Goal: Navigation & Orientation: Find specific page/section

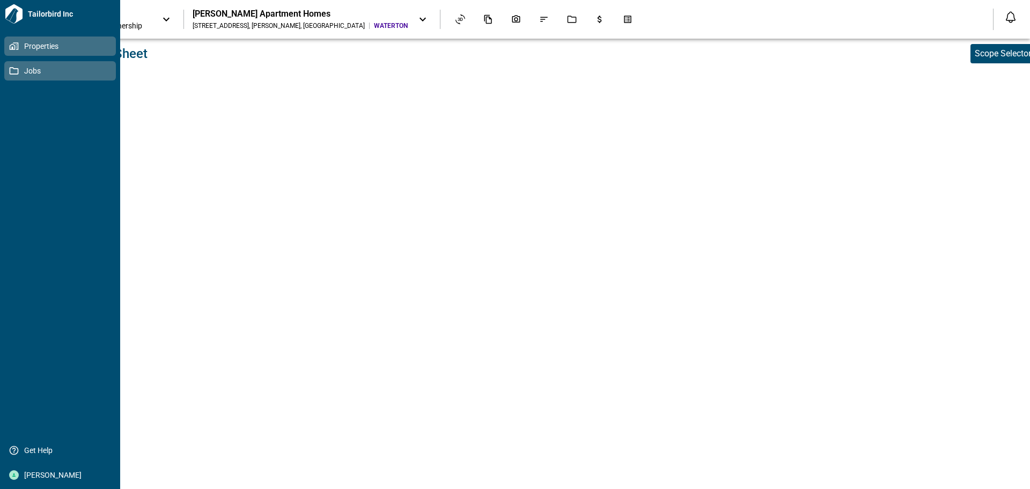
click at [23, 70] on span "Jobs" at bounding box center [62, 70] width 87 height 11
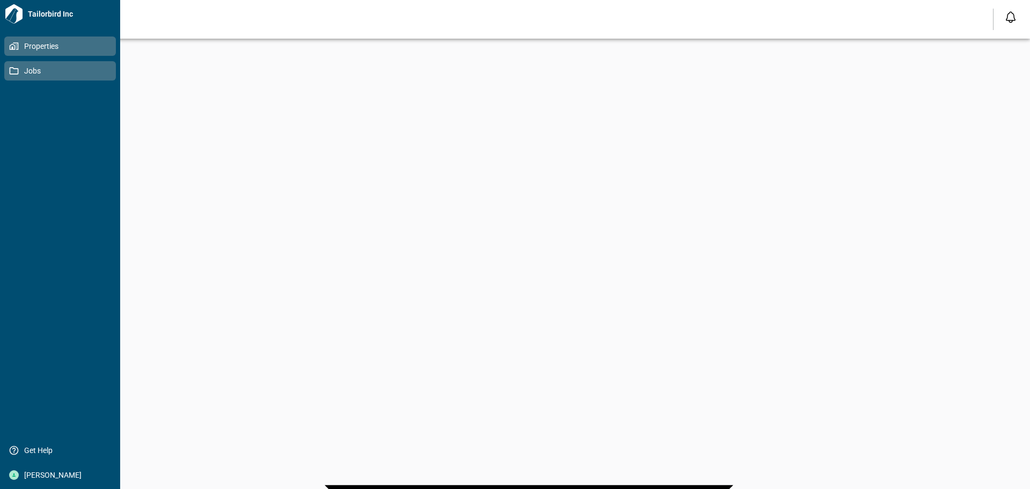
click at [20, 46] on span "Properties" at bounding box center [62, 46] width 87 height 11
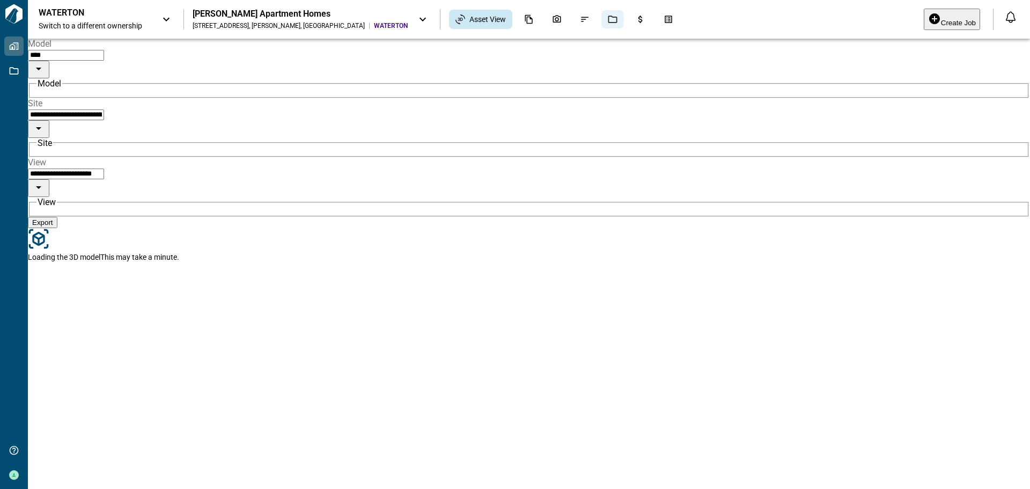
click at [608, 18] on icon "Jobs" at bounding box center [613, 19] width 10 height 10
